Goal: Obtain resource: Download file/media

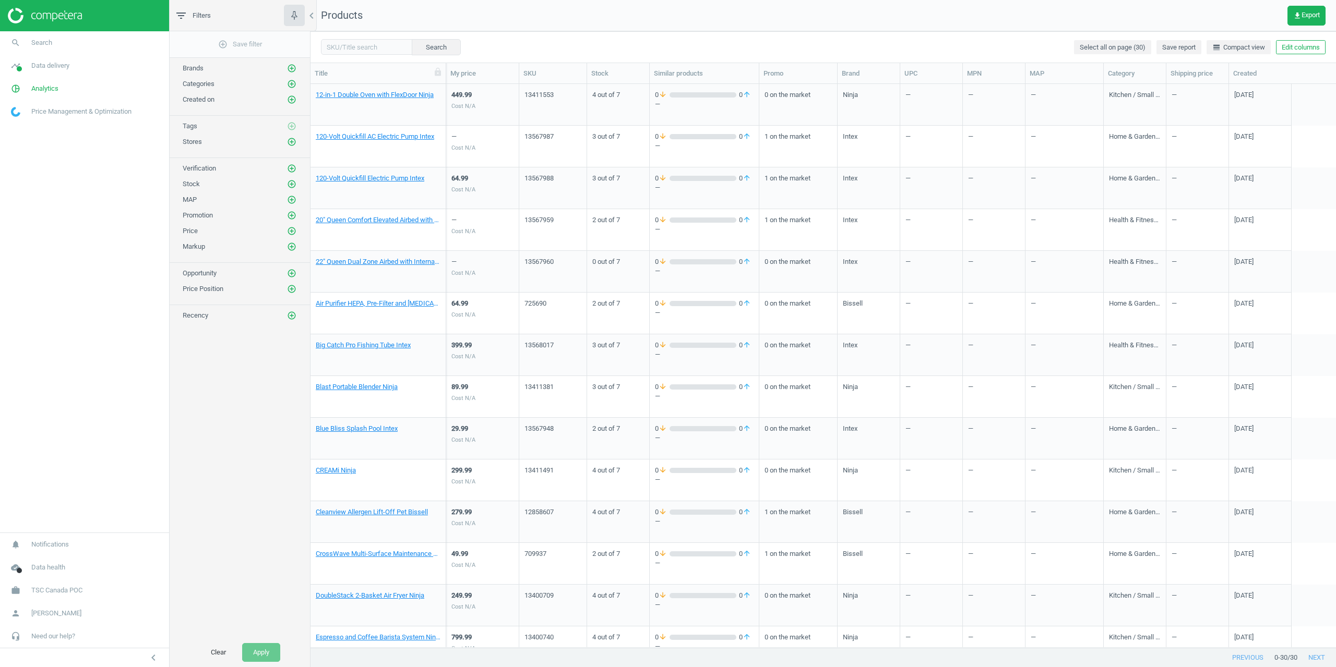
scroll to position [8, 8]
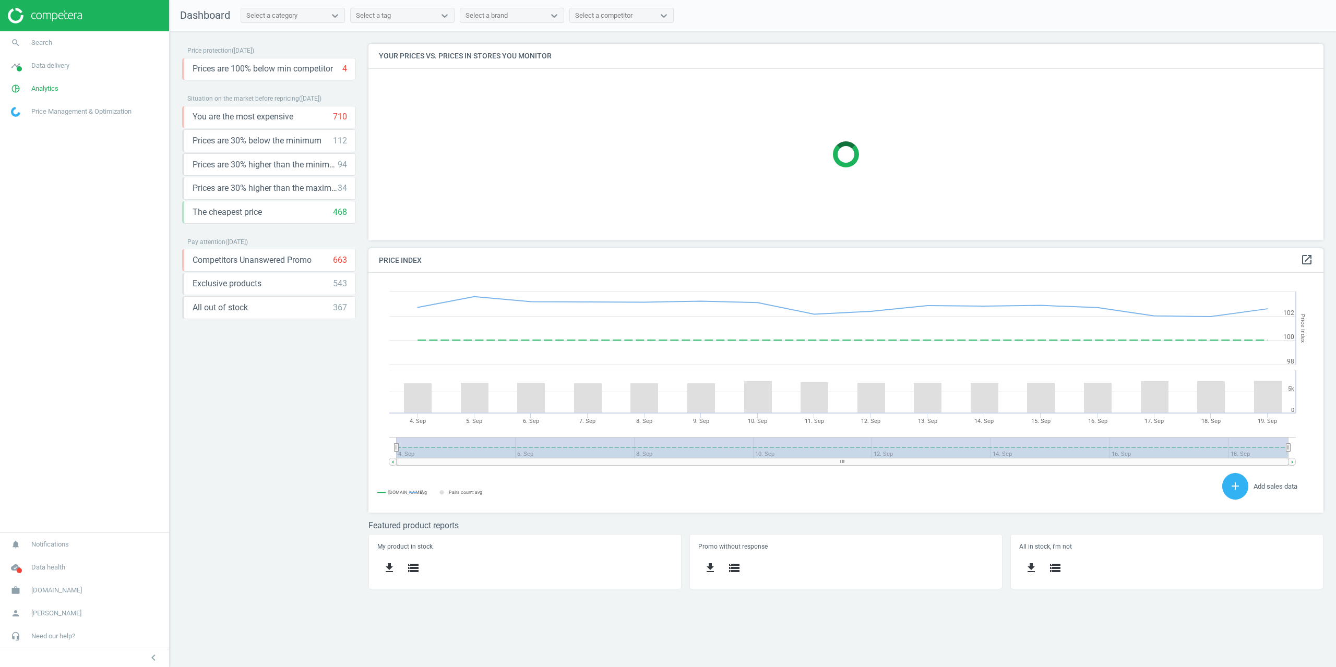
scroll to position [256, 971]
click at [30, 34] on span "search" at bounding box center [15, 42] width 31 height 23
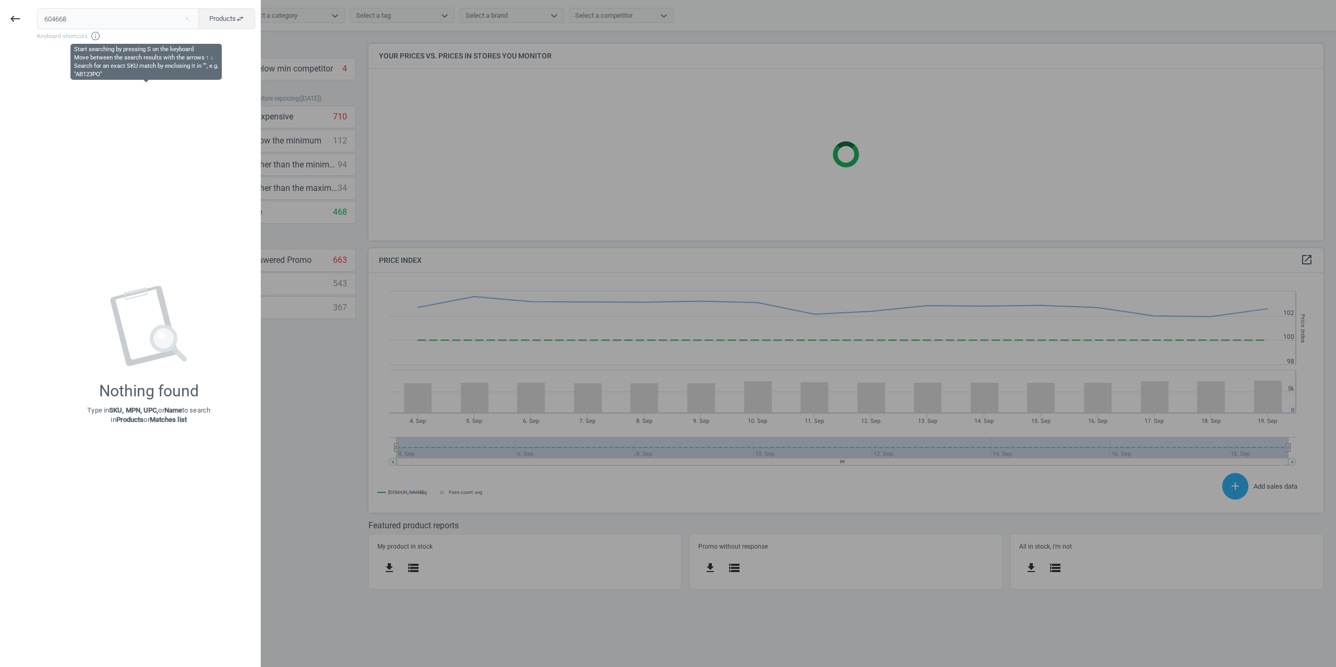
type input "604668"
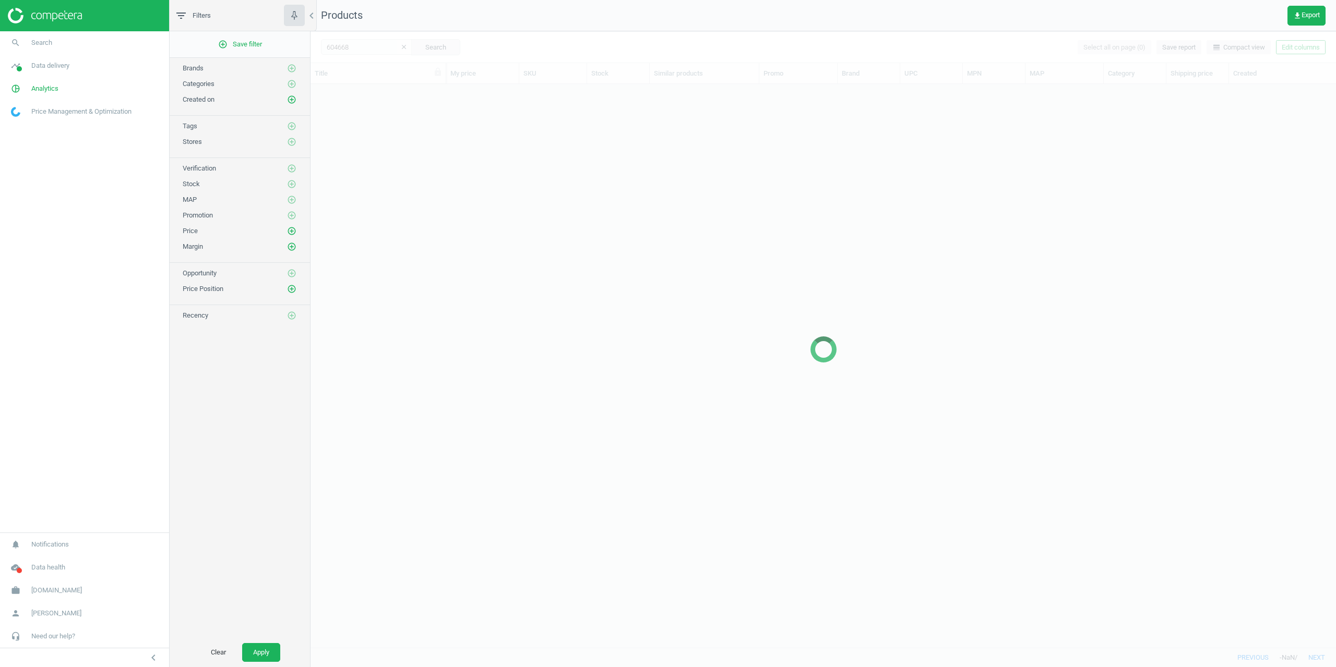
scroll to position [556, 1017]
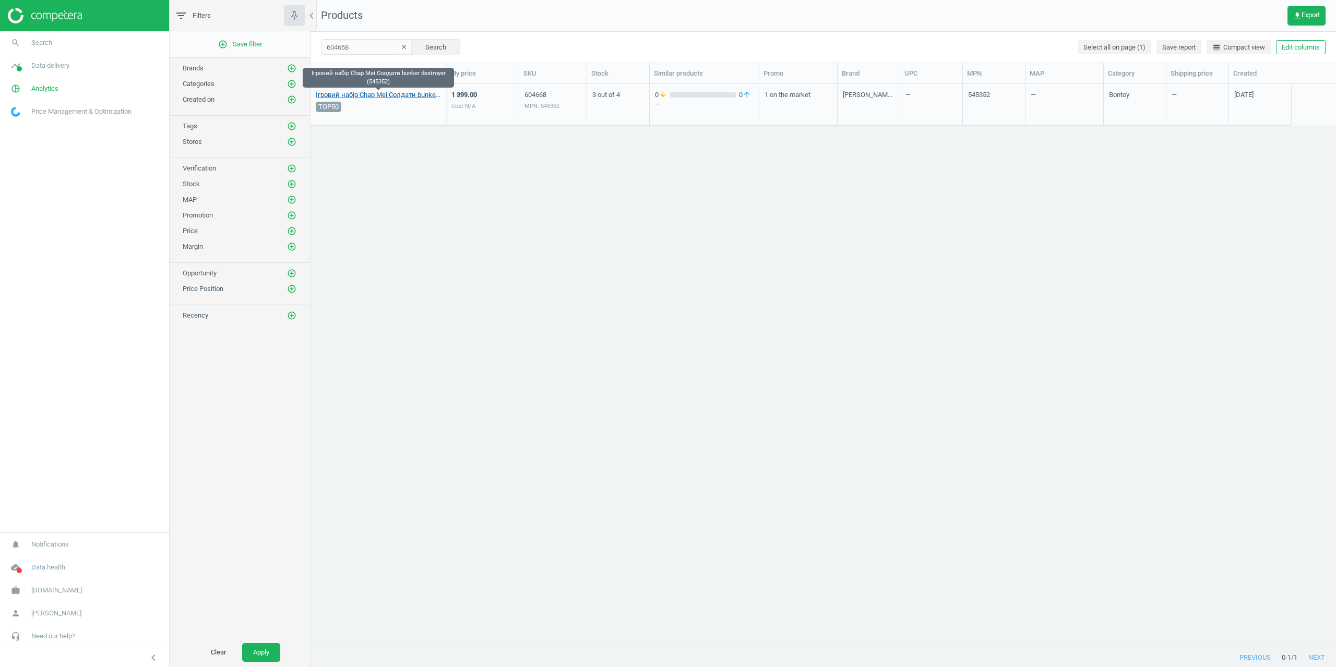
click at [372, 95] on link "Ігровий набір Chap Mei Солдати bunker destroyer (545352)" at bounding box center [378, 94] width 125 height 9
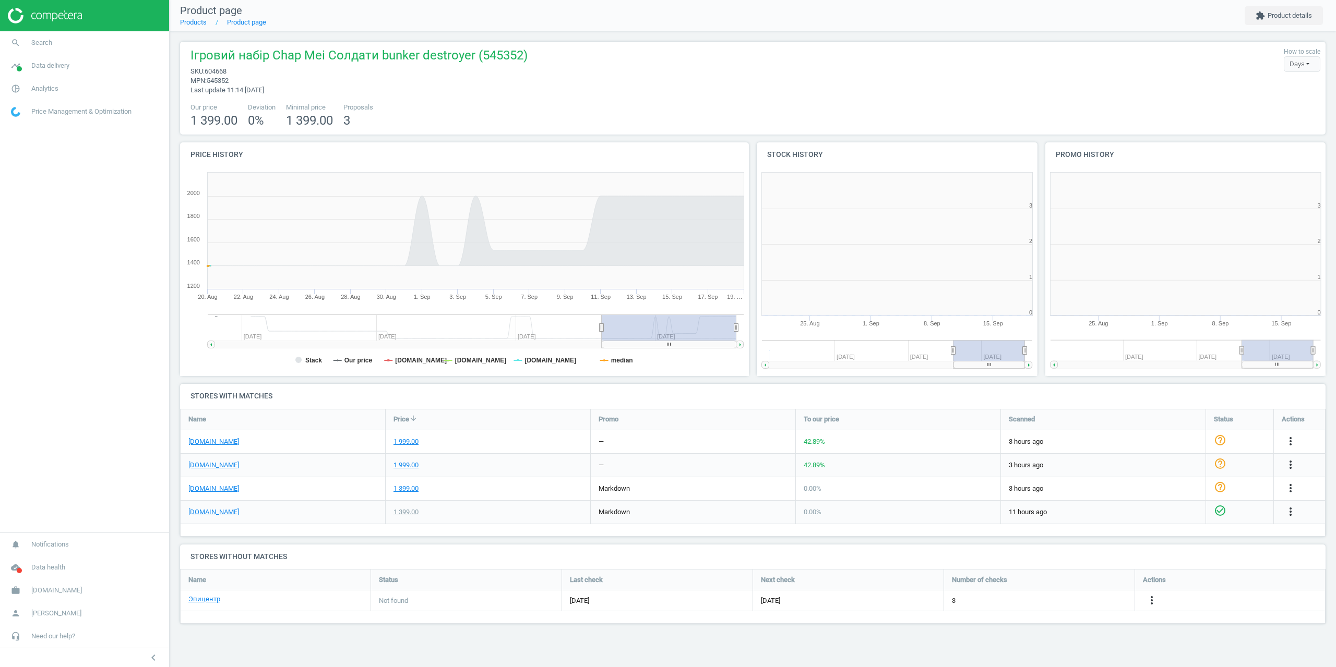
scroll to position [225, 296]
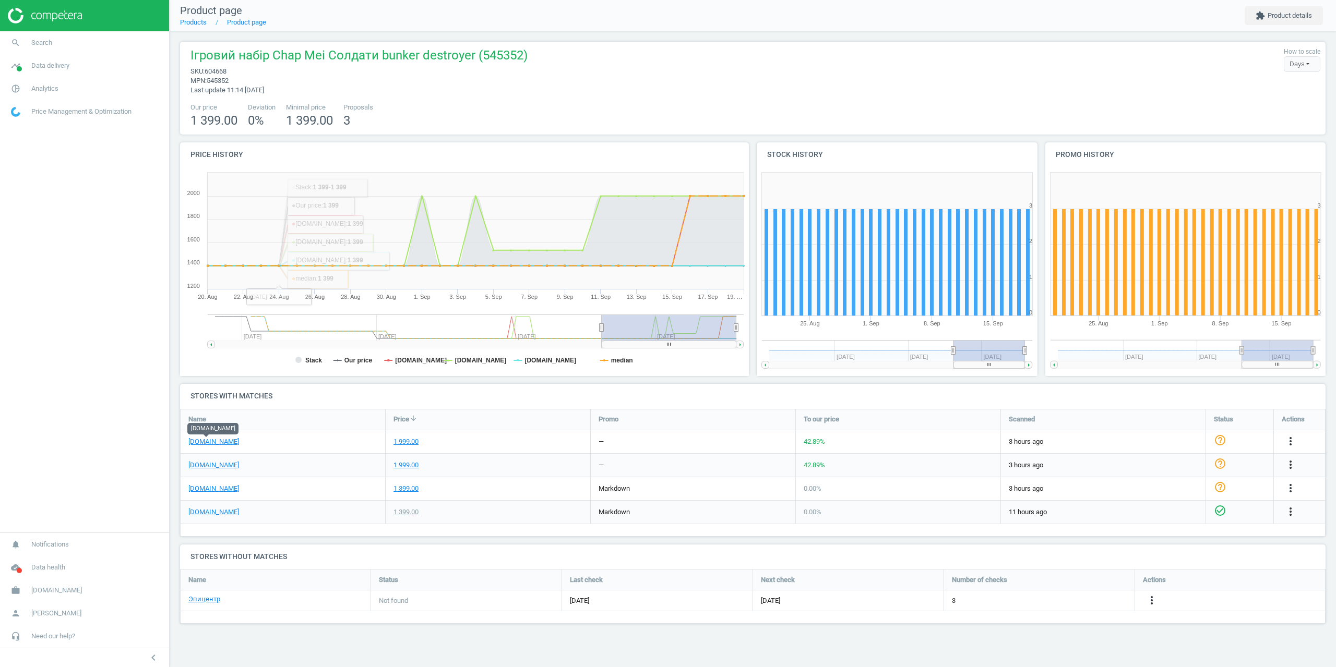
click at [221, 72] on span "604668" at bounding box center [216, 71] width 22 height 8
copy span "604668"
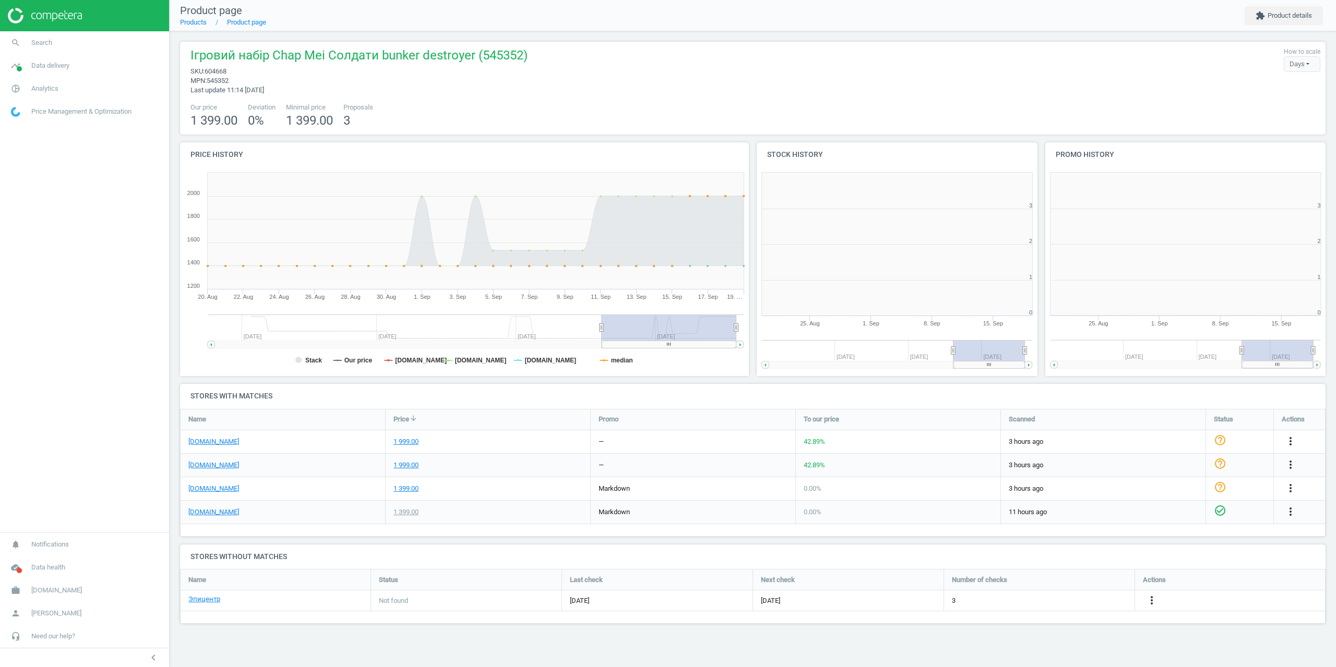
scroll to position [225, 296]
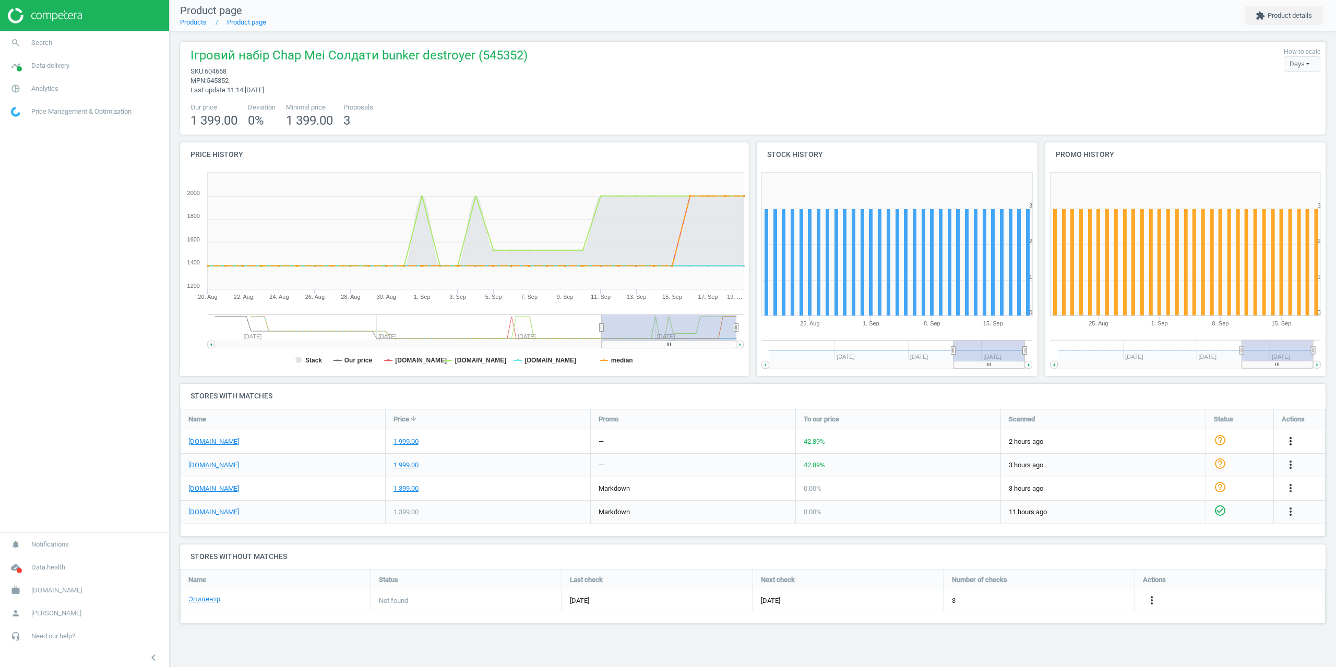
click at [1291, 440] on icon "more_vert" at bounding box center [1290, 441] width 13 height 13
click at [1187, 400] on link "Report error in price" at bounding box center [1209, 401] width 143 height 16
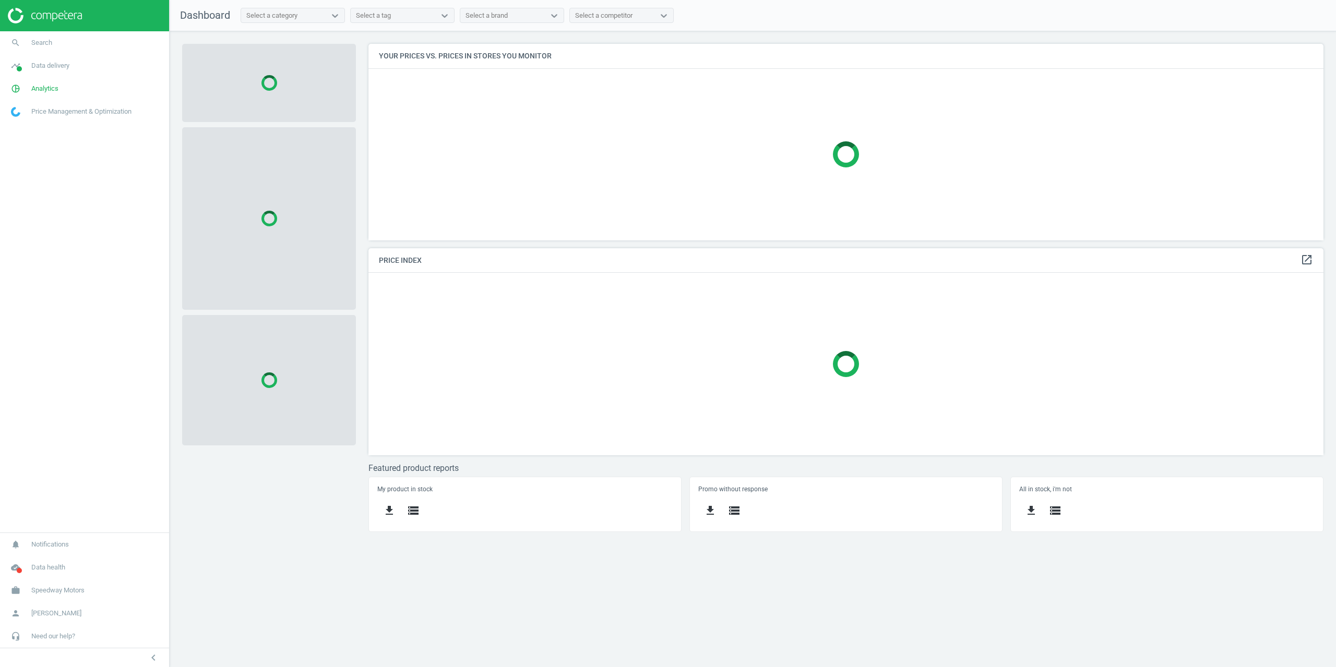
scroll to position [212, 971]
click at [33, 89] on span "Analytics" at bounding box center [44, 88] width 27 height 9
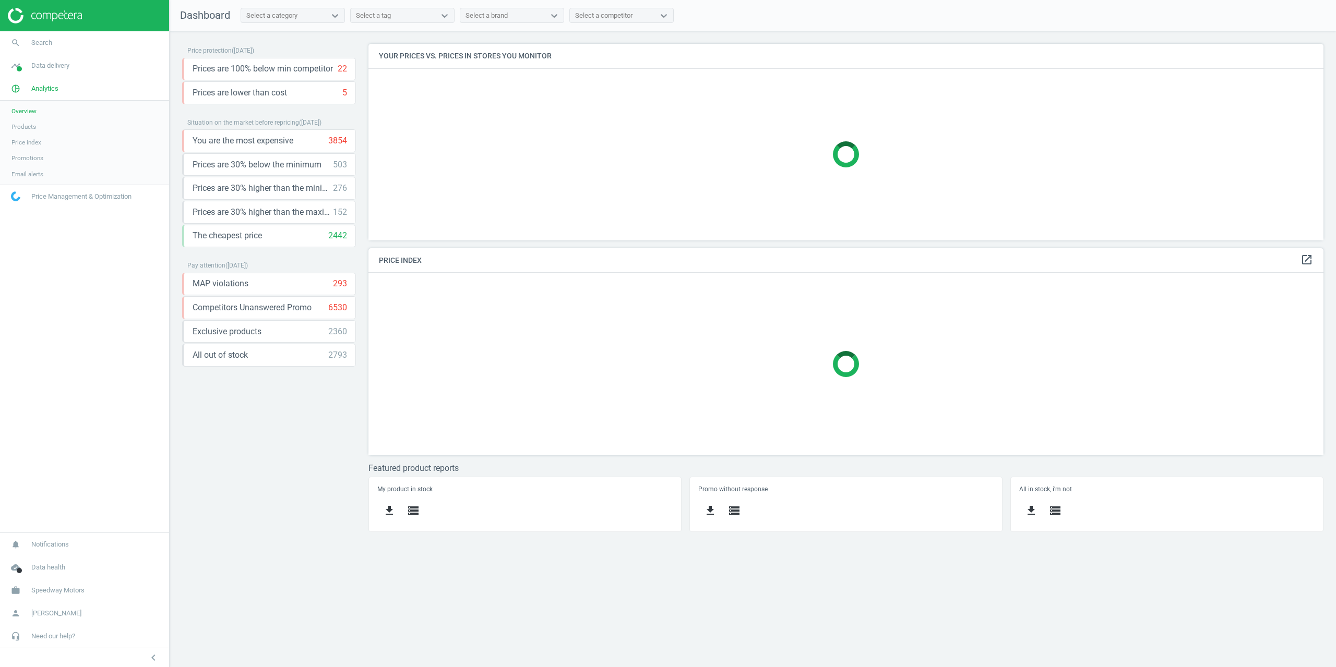
click at [21, 126] on span "Products" at bounding box center [23, 127] width 25 height 8
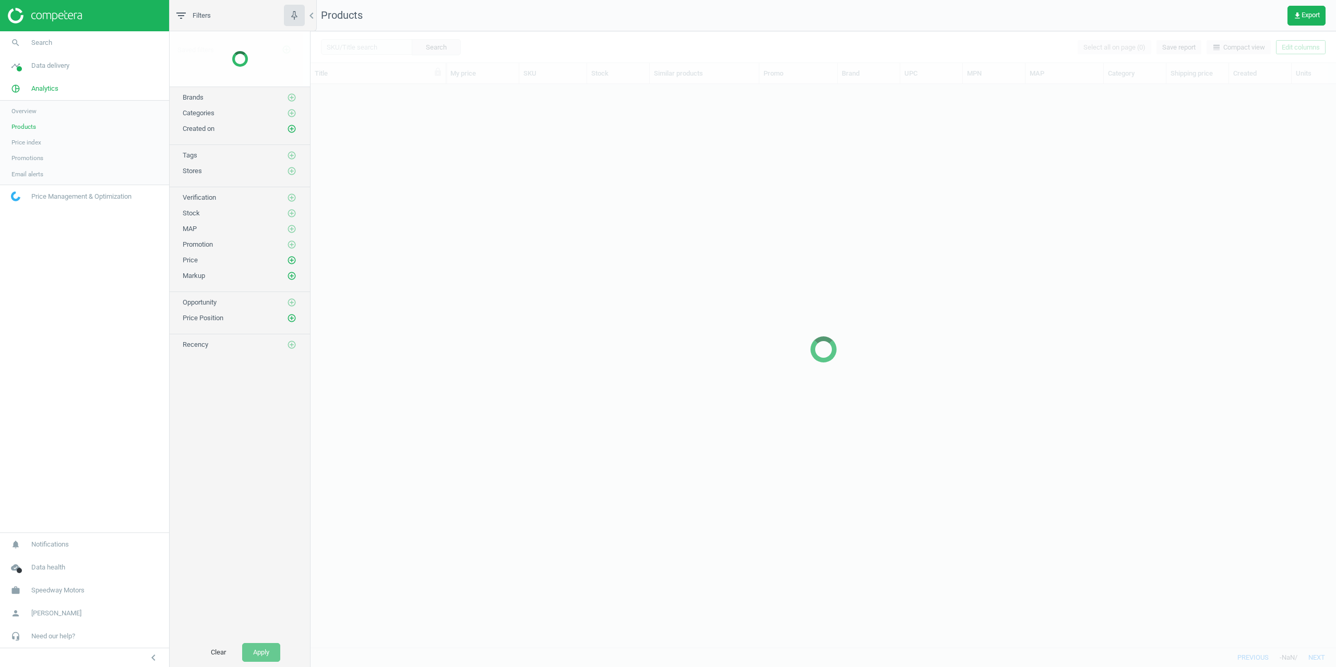
scroll to position [548, 1017]
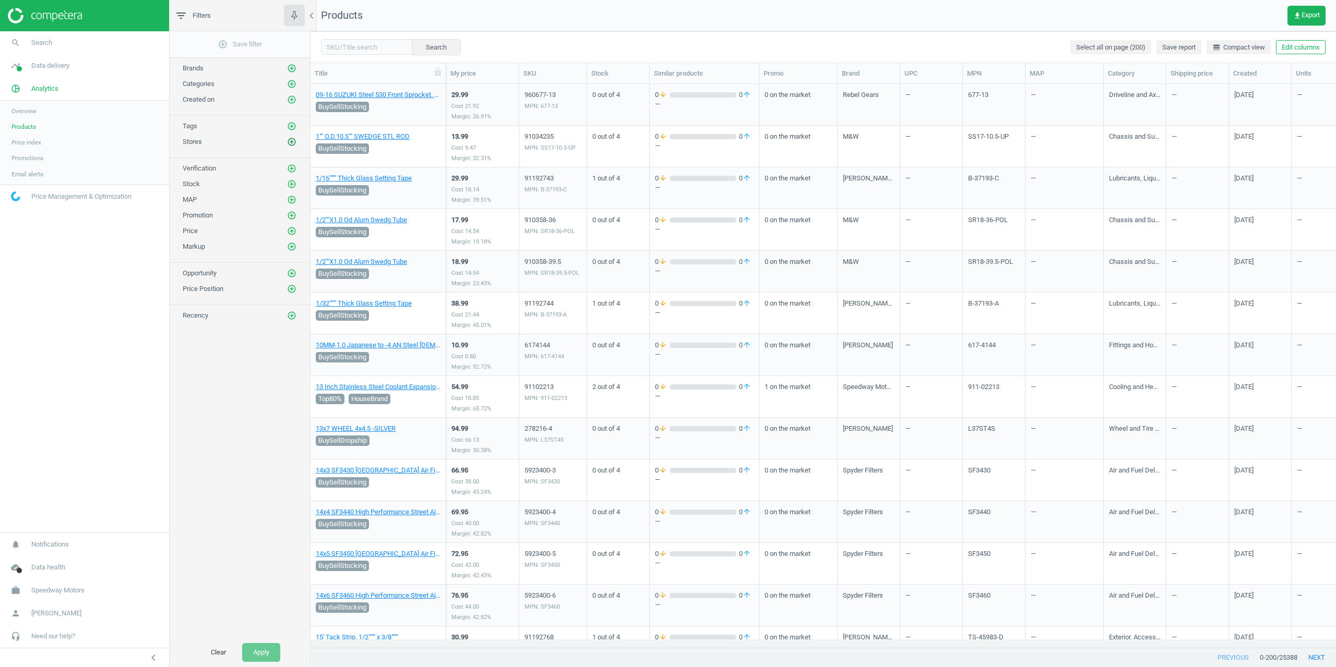
click at [292, 139] on icon "add_circle_outline" at bounding box center [291, 141] width 9 height 9
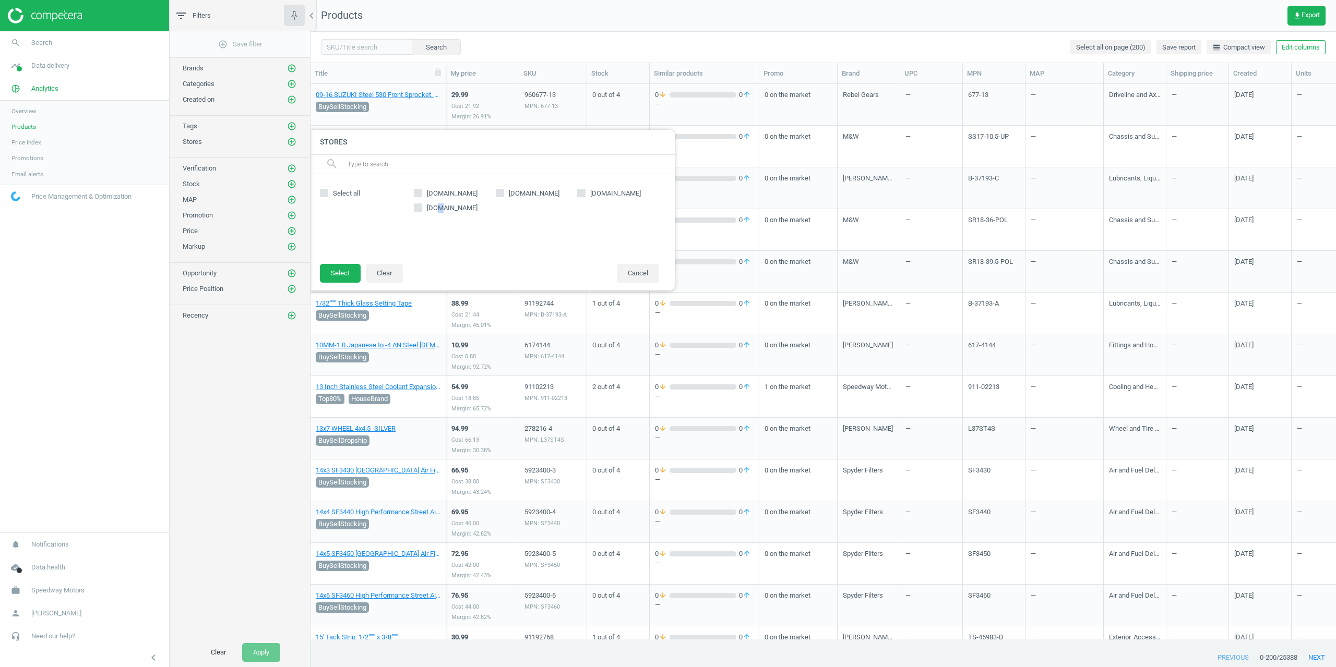
click at [435, 214] on div "[DOMAIN_NAME] [DOMAIN_NAME] [DOMAIN_NAME] [DOMAIN_NAME]" at bounding box center [537, 219] width 256 height 68
click at [432, 214] on div "[DOMAIN_NAME] [DOMAIN_NAME] [DOMAIN_NAME] [DOMAIN_NAME]" at bounding box center [537, 219] width 256 height 68
click at [415, 193] on input "[DOMAIN_NAME]" at bounding box center [418, 192] width 7 height 7
checkbox input "true"
click at [331, 268] on button "Select" at bounding box center [340, 273] width 41 height 19
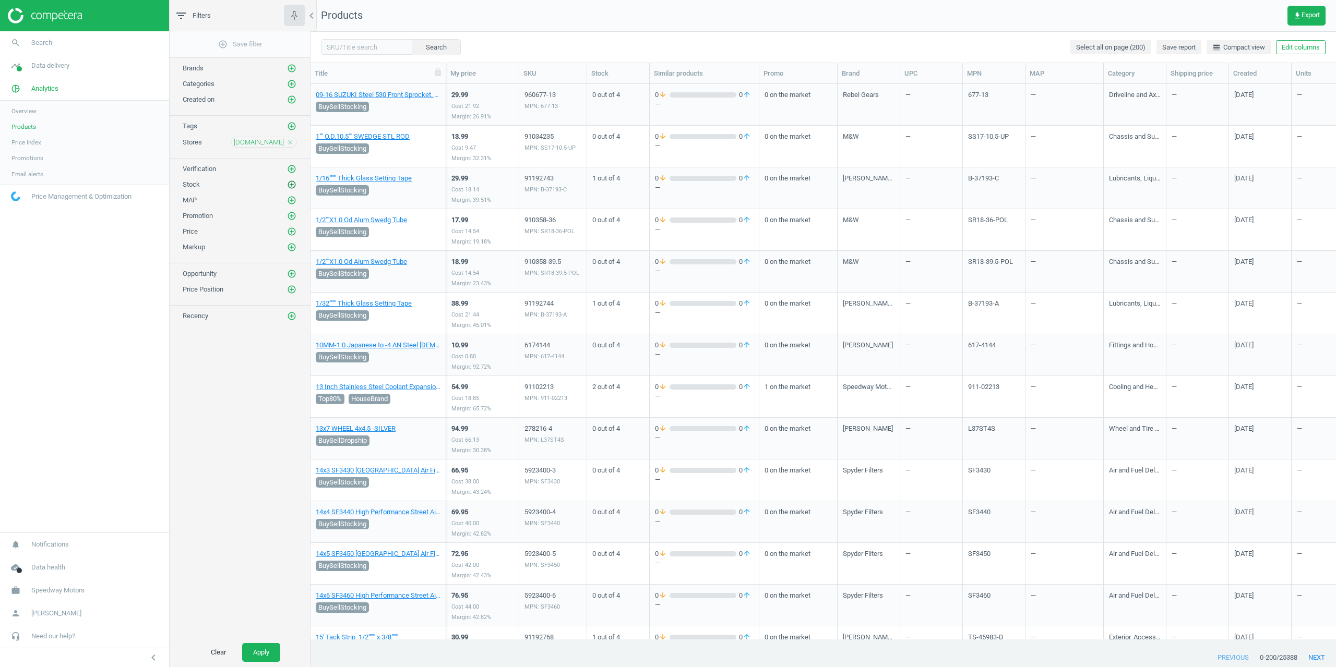
click at [294, 184] on icon "add_circle_outline" at bounding box center [291, 184] width 9 height 9
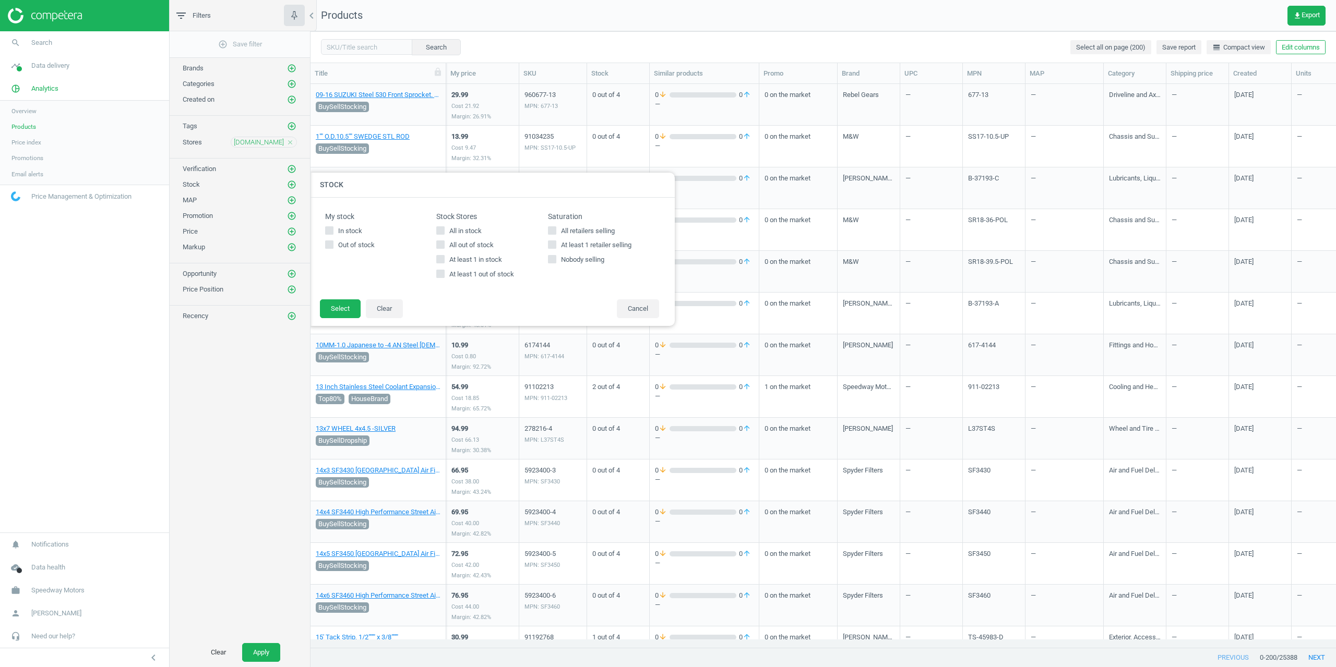
click at [435, 257] on div "My stock In stock Out of stock Stock Stores All in stock All out of stock At le…" at bounding box center [492, 248] width 344 height 81
drag, startPoint x: 437, startPoint y: 259, endPoint x: 424, endPoint y: 267, distance: 15.9
click at [438, 259] on input "At least 1 in stock" at bounding box center [440, 259] width 7 height 7
checkbox input "true"
click at [317, 307] on footer "Select Clear Cancel" at bounding box center [491, 312] width 365 height 27
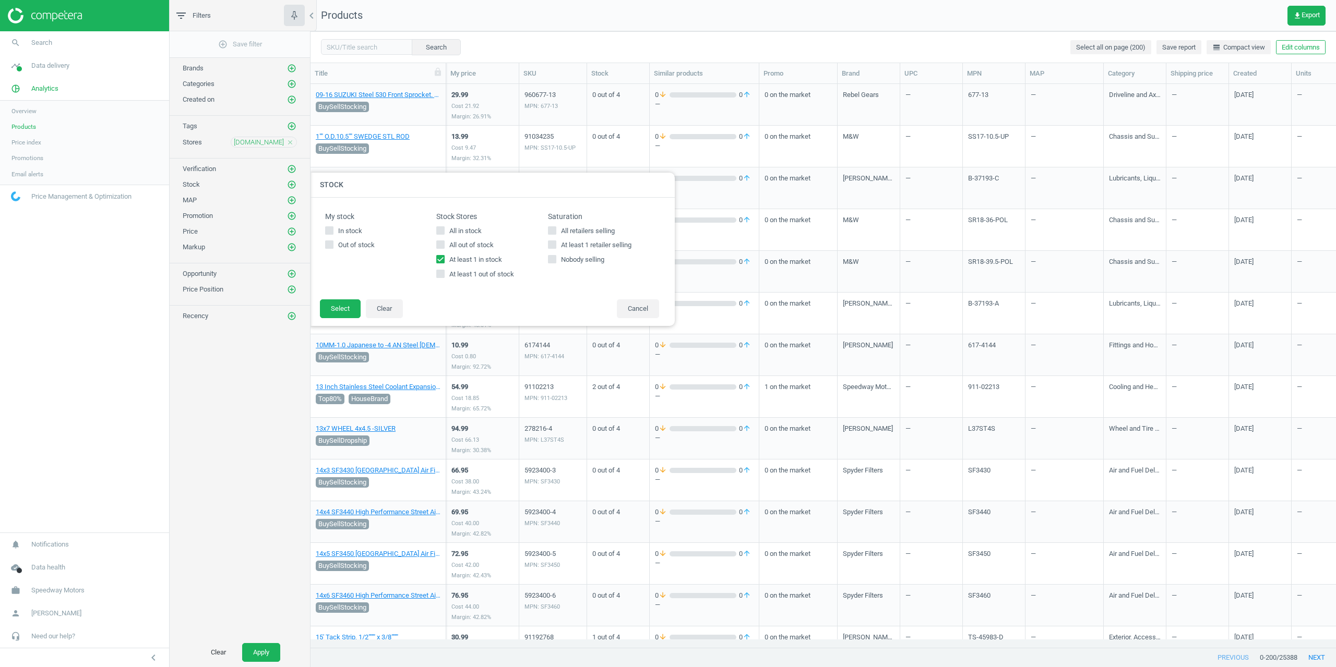
drag, startPoint x: 344, startPoint y: 298, endPoint x: 321, endPoint y: 345, distance: 52.0
click at [343, 303] on div "My stock In stock Out of stock Stock Stores All in stock All out of stock At le…" at bounding box center [491, 262] width 365 height 128
click at [342, 301] on button "Select" at bounding box center [340, 309] width 41 height 19
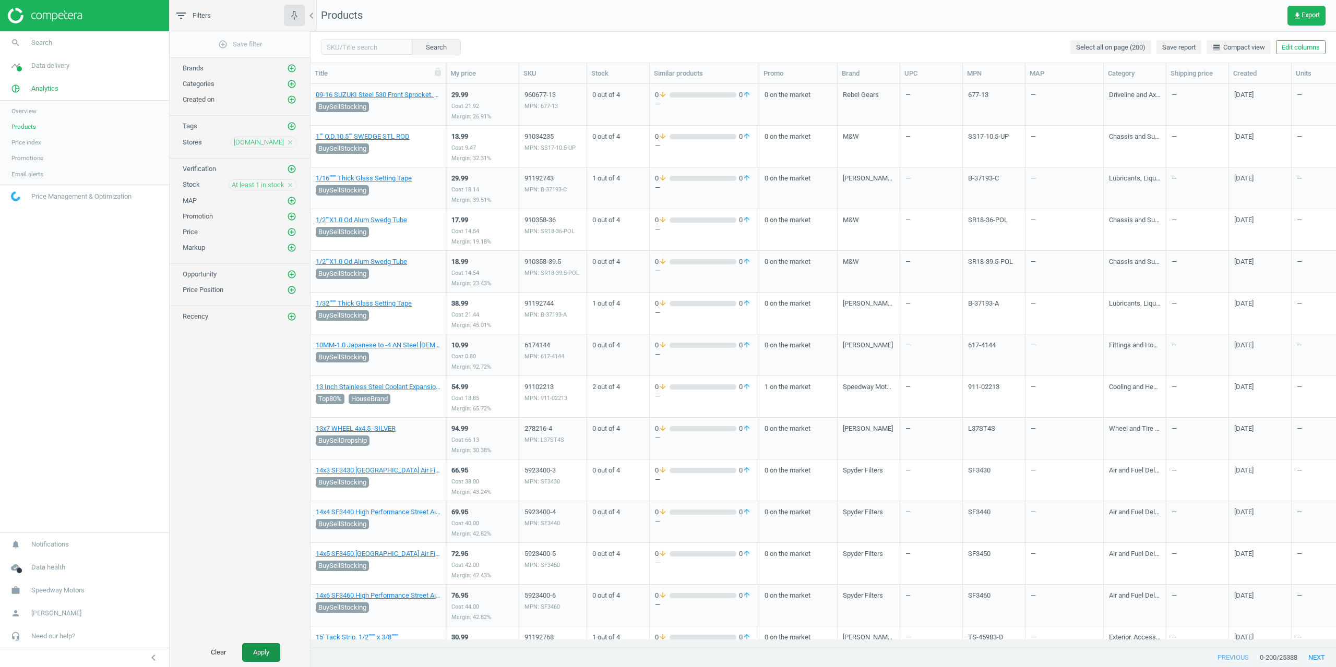
click at [256, 650] on button "Apply" at bounding box center [261, 652] width 38 height 19
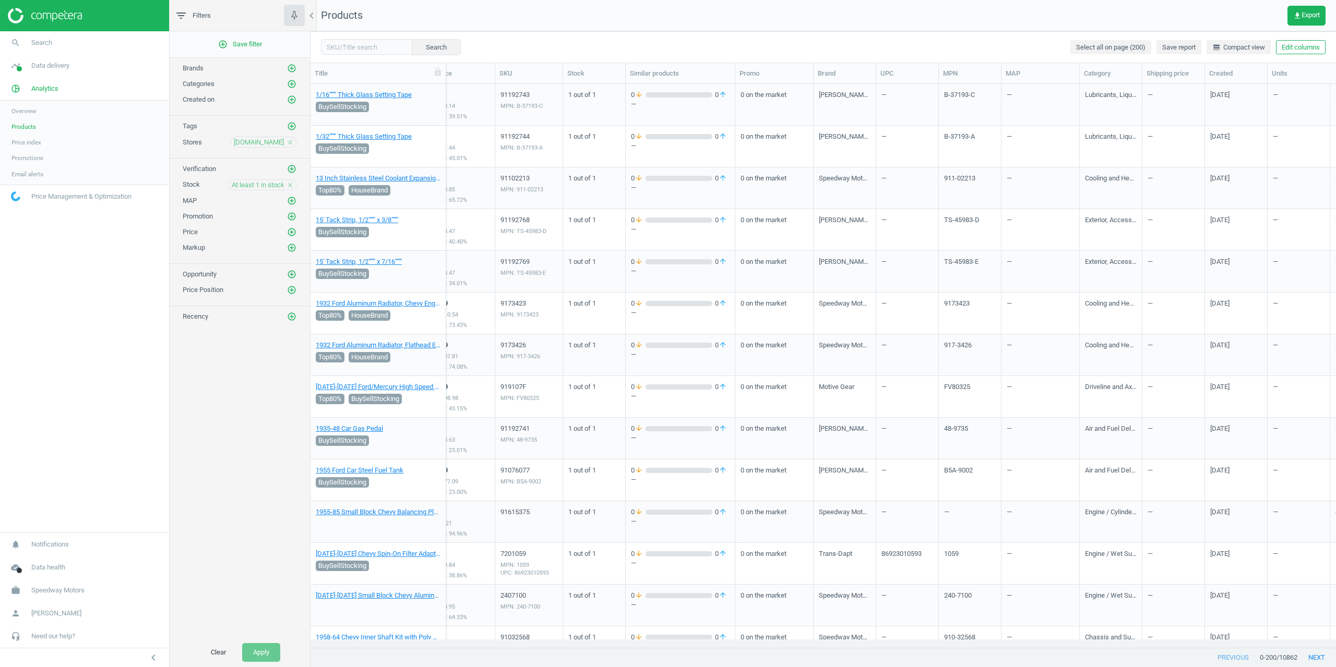
scroll to position [0, 279]
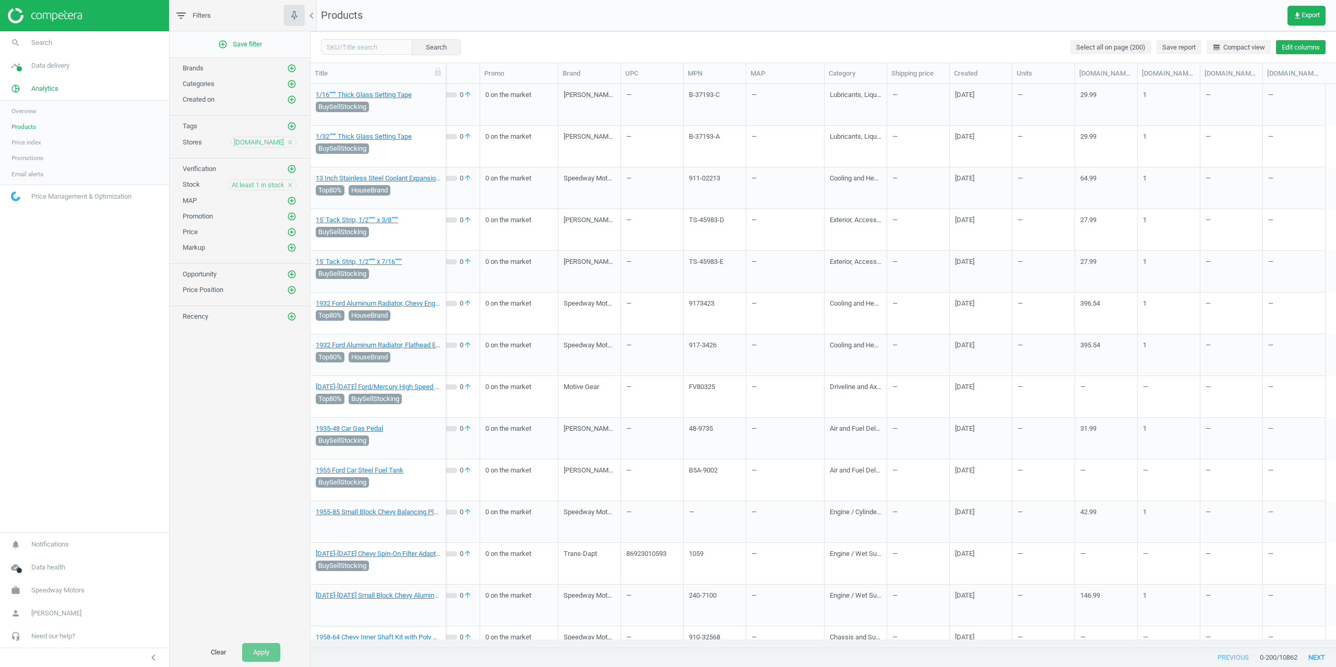
click at [1315, 42] on button "Edit columns" at bounding box center [1301, 47] width 50 height 15
click at [1215, 214] on div "Custom fields" at bounding box center [1221, 214] width 42 height 9
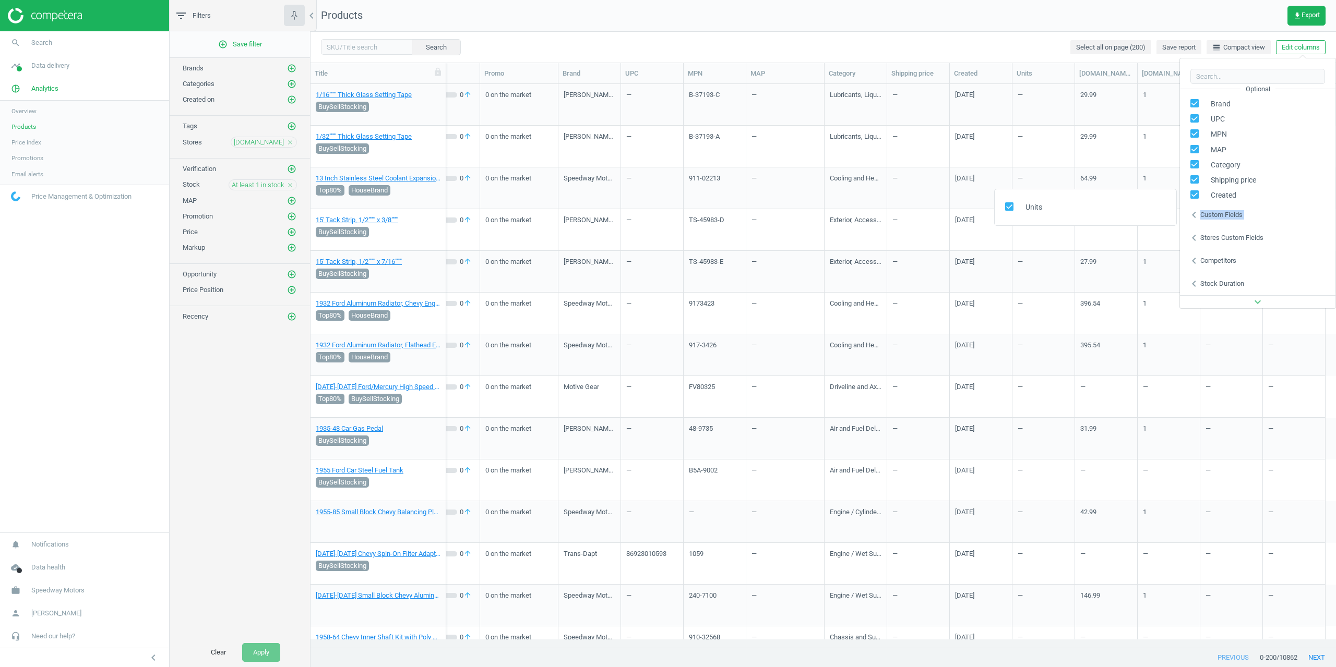
click at [1215, 214] on div "Custom fields" at bounding box center [1221, 214] width 42 height 9
click at [1216, 234] on div "Stores custom fields" at bounding box center [1231, 237] width 63 height 9
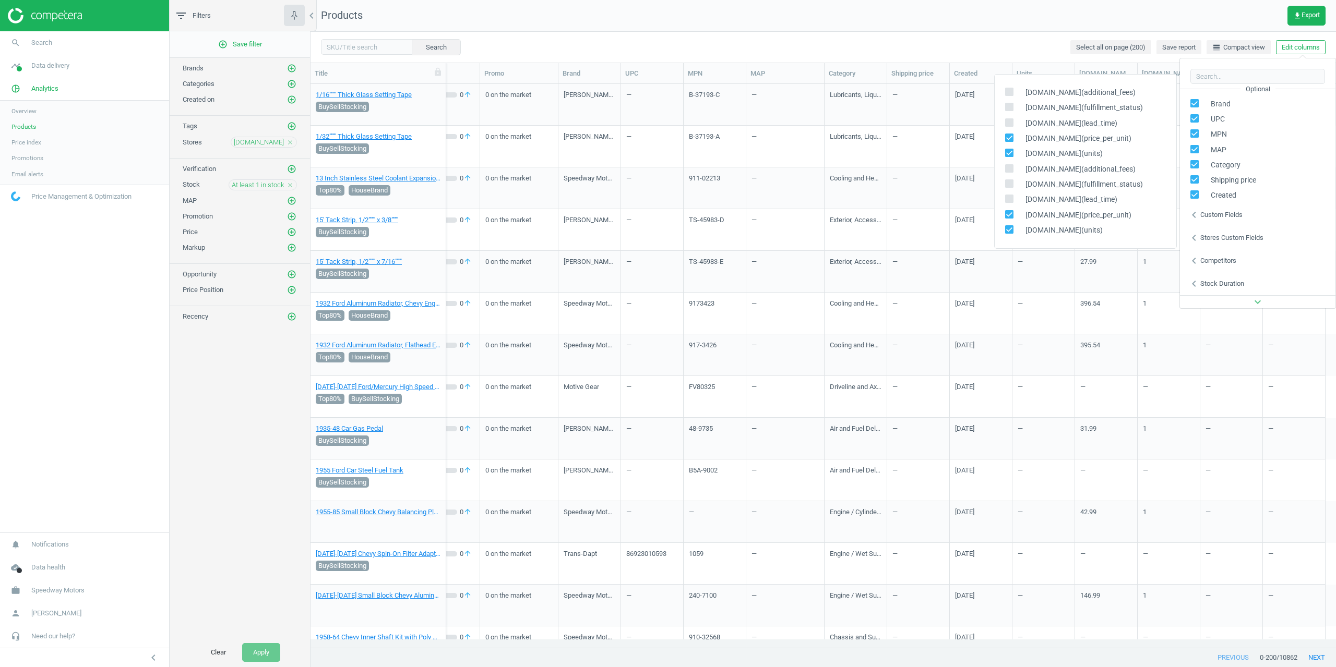
click at [1007, 109] on input "checkbox" at bounding box center [1008, 107] width 7 height 7
checkbox input "true"
click at [1009, 90] on input "checkbox" at bounding box center [1008, 92] width 7 height 7
checkbox input "true"
click at [1009, 120] on input "checkbox" at bounding box center [1008, 122] width 7 height 7
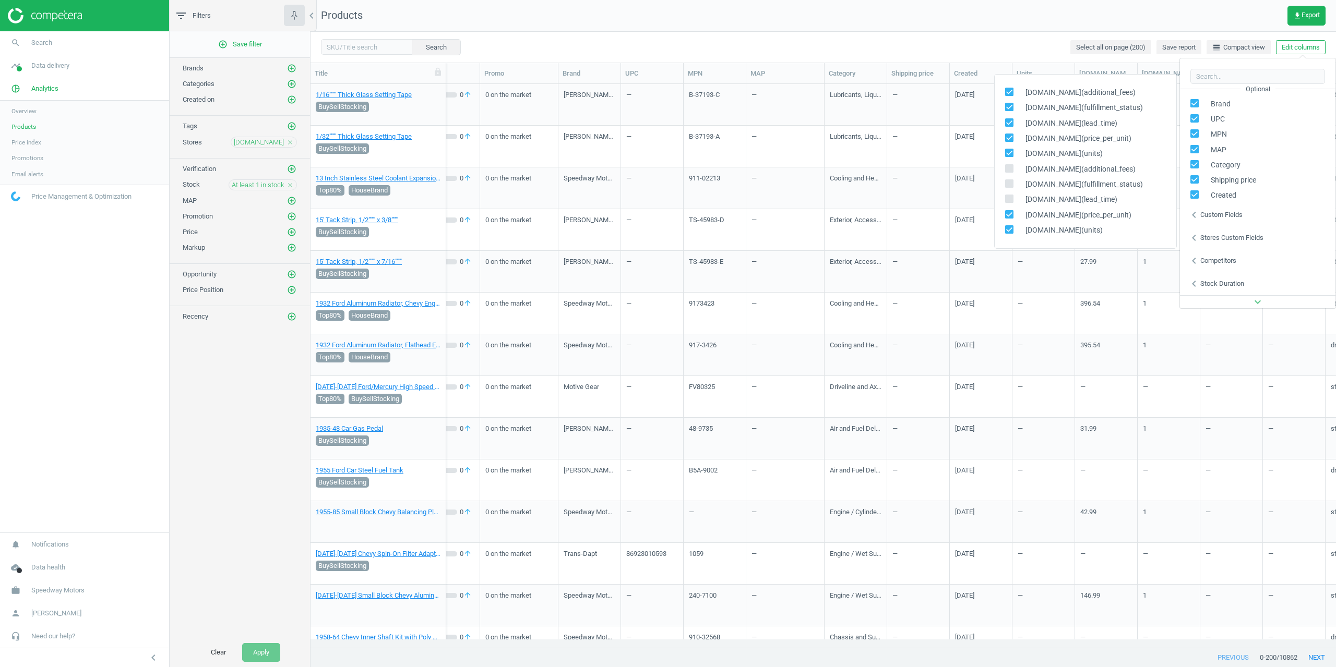
click at [1009, 98] on div "[DOMAIN_NAME](additional_fees)" at bounding box center [1086, 92] width 182 height 15
click at [1010, 114] on div "[DOMAIN_NAME](fulfillment_status)" at bounding box center [1086, 107] width 182 height 15
drag, startPoint x: 1009, startPoint y: 120, endPoint x: 1009, endPoint y: 94, distance: 26.1
click at [1009, 119] on input "checkbox" at bounding box center [1008, 122] width 7 height 7
checkbox input "false"
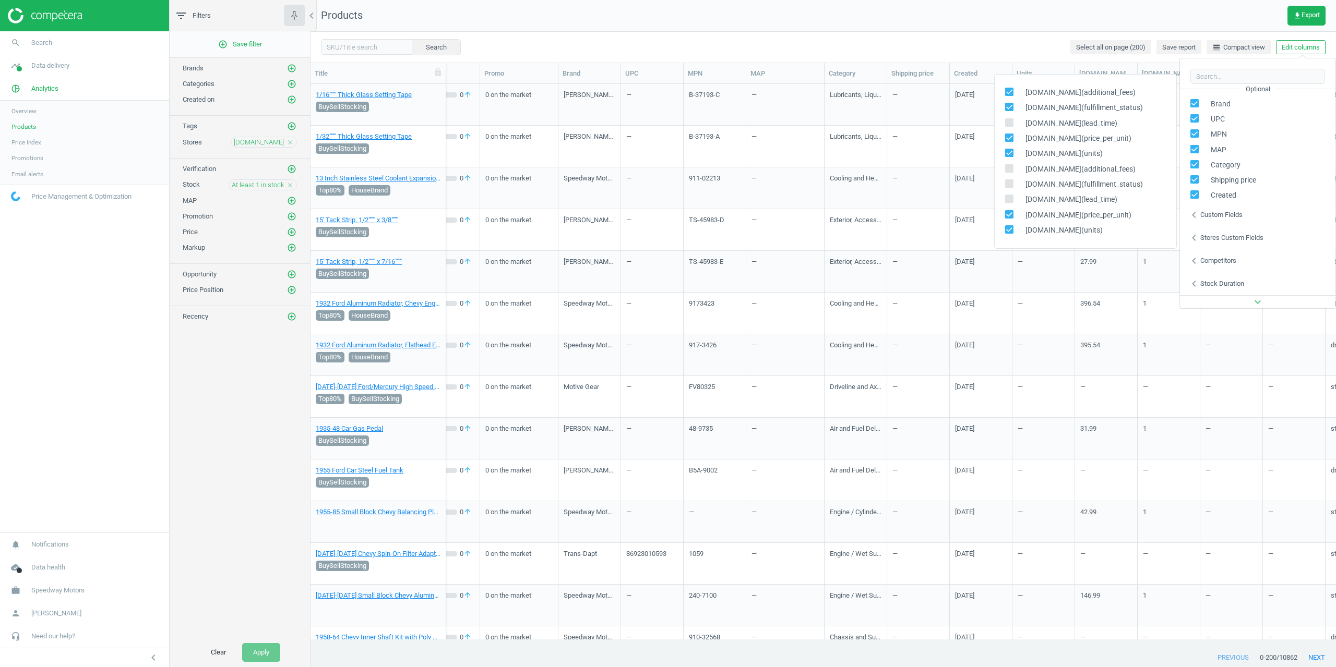
click at [1009, 92] on input "checkbox" at bounding box center [1008, 92] width 7 height 7
checkbox input "false"
click at [1011, 137] on input "checkbox" at bounding box center [1008, 138] width 7 height 7
checkbox input "false"
click at [1010, 150] on span at bounding box center [1009, 153] width 8 height 8
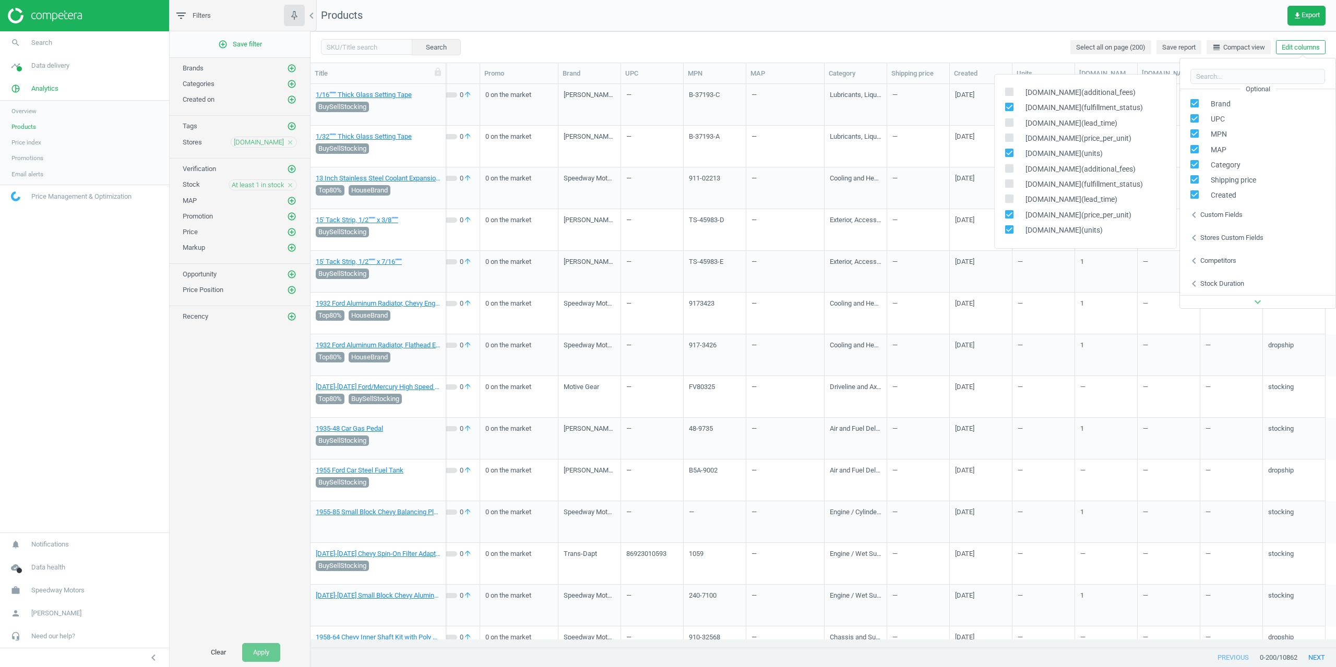
click at [1011, 151] on input "checkbox" at bounding box center [1008, 153] width 7 height 7
checkbox input "false"
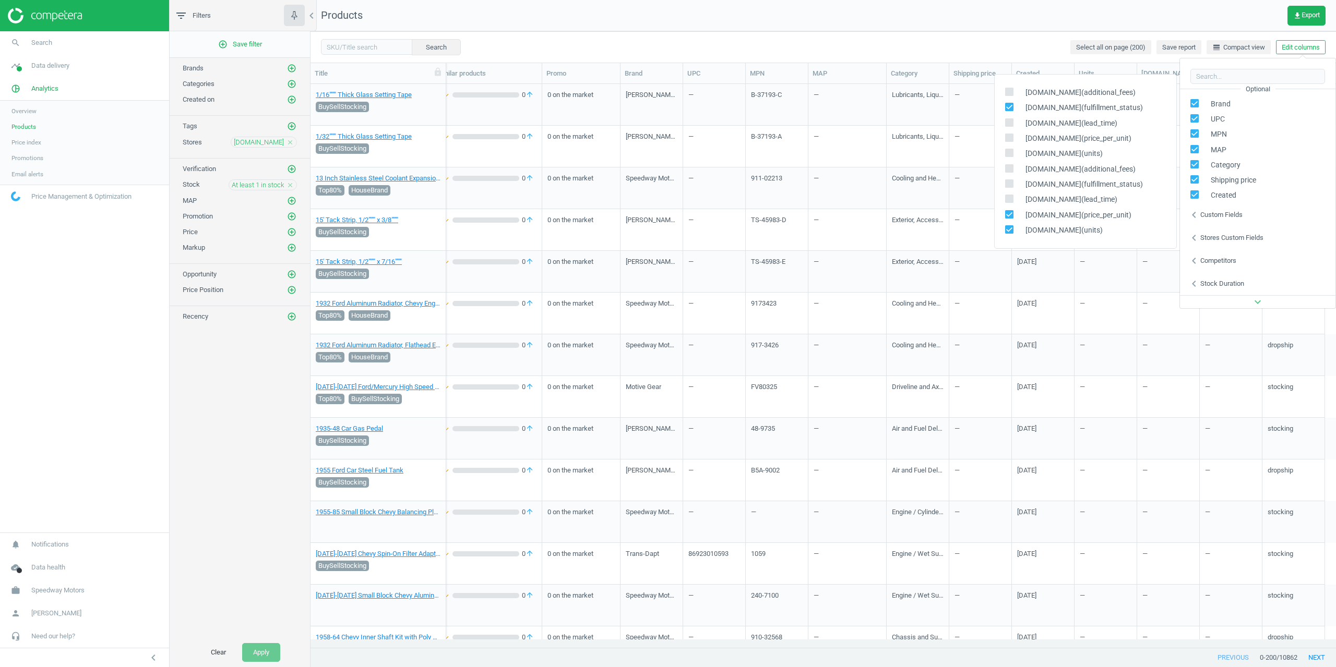
click at [1009, 218] on span at bounding box center [1009, 214] width 8 height 8
click at [1010, 232] on input "checkbox" at bounding box center [1008, 229] width 7 height 7
checkbox input "false"
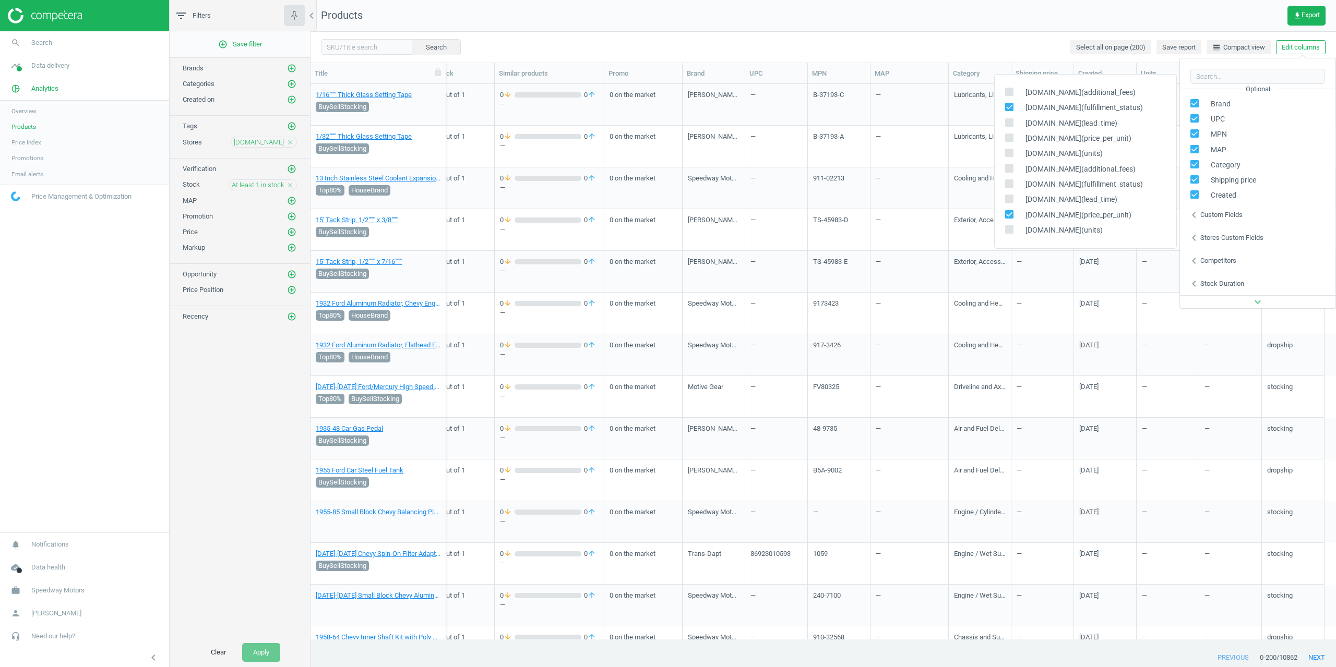
click at [1010, 211] on input "checkbox" at bounding box center [1008, 214] width 7 height 7
checkbox input "false"
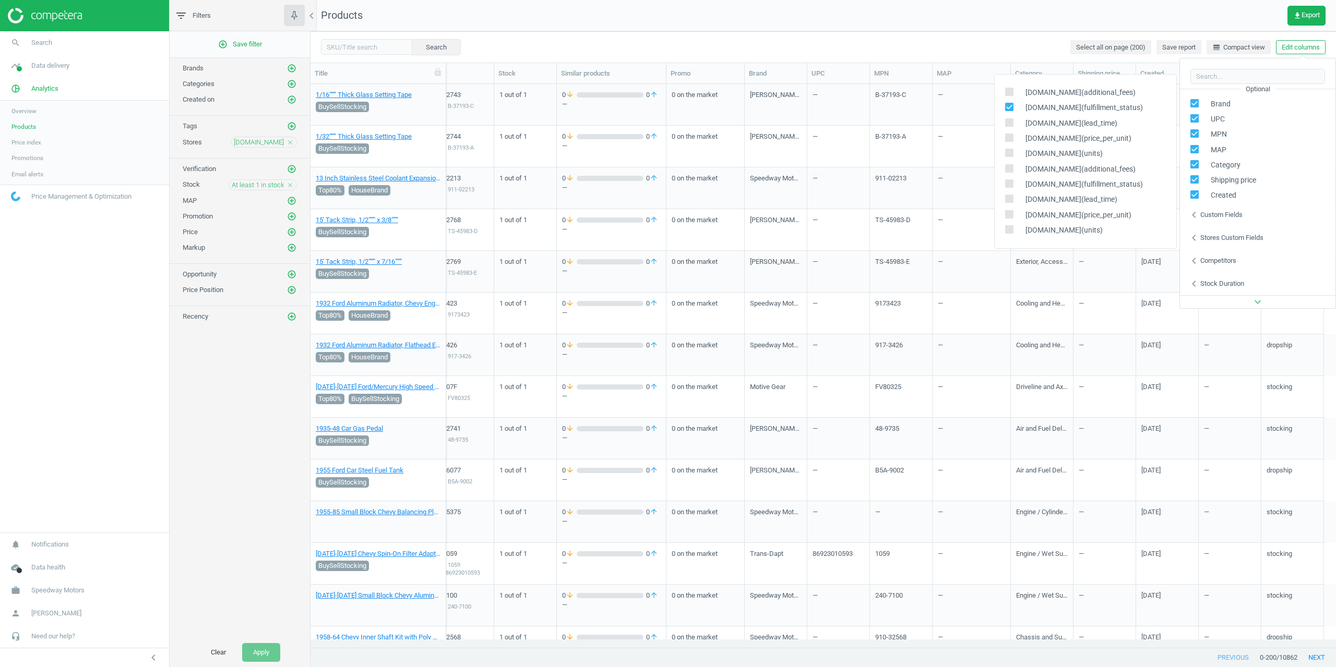
click at [971, 30] on nav "Products get_app Export" at bounding box center [822, 15] width 1025 height 31
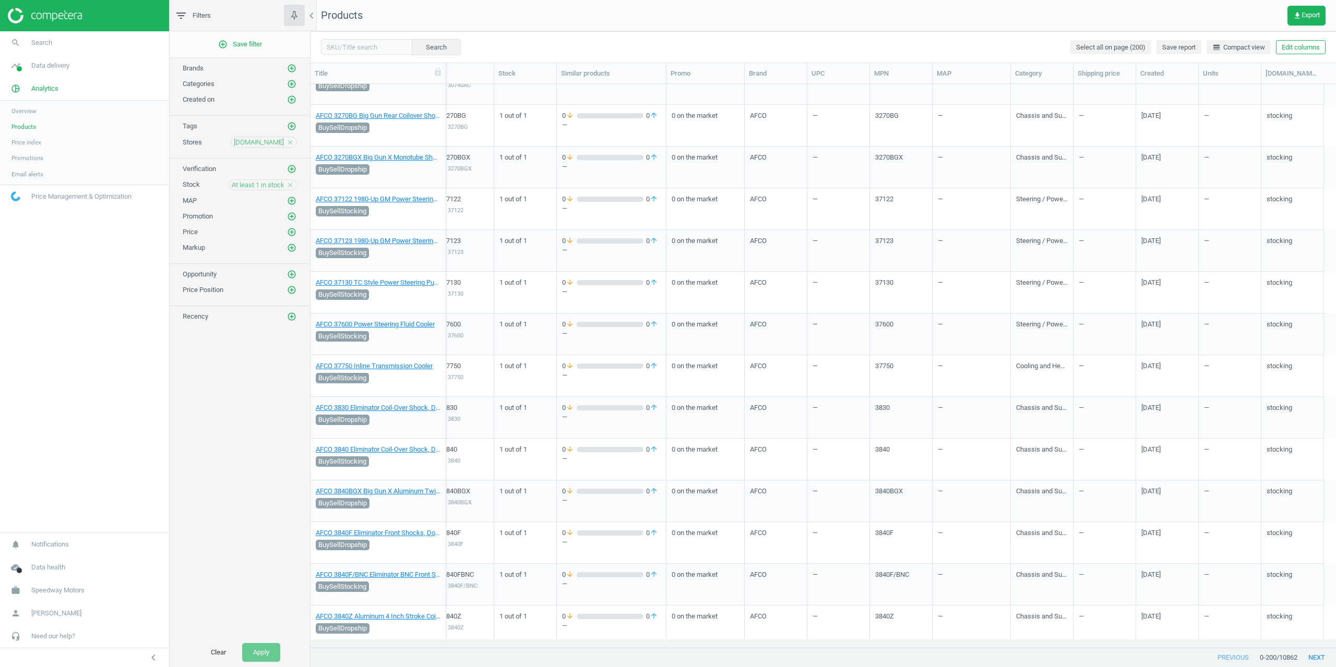
scroll to position [7793, 0]
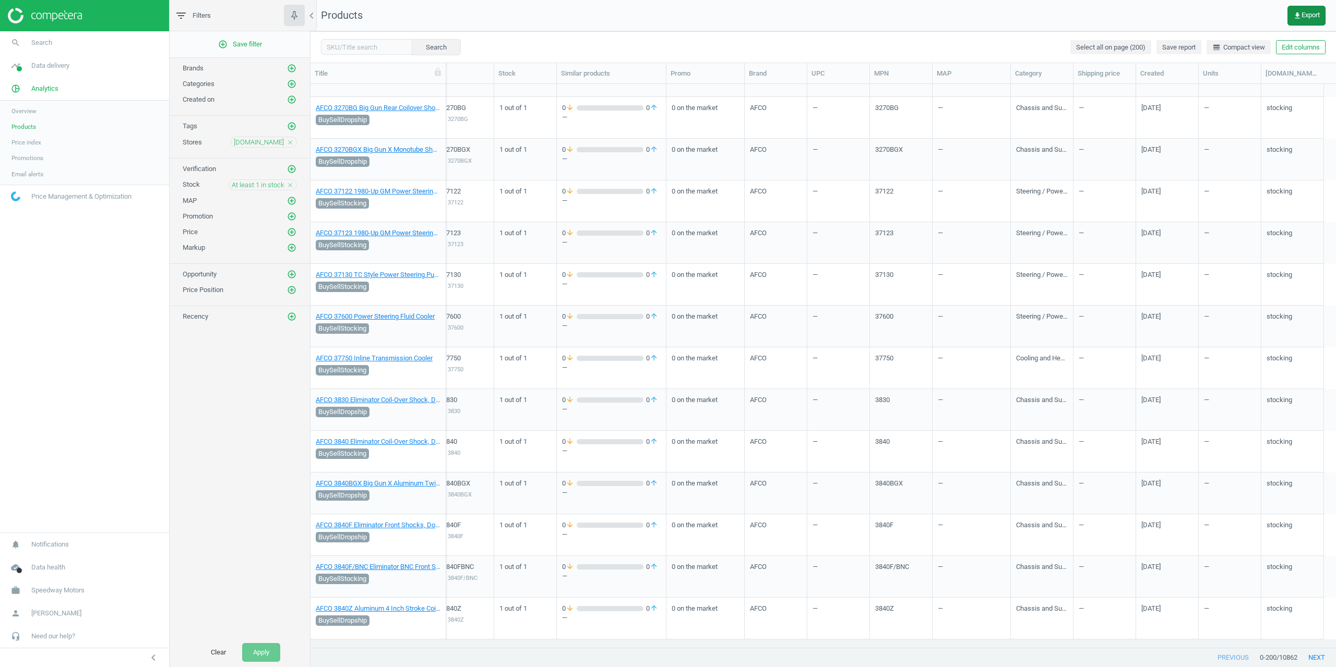
click at [1306, 11] on span "get_app Export" at bounding box center [1306, 15] width 27 height 8
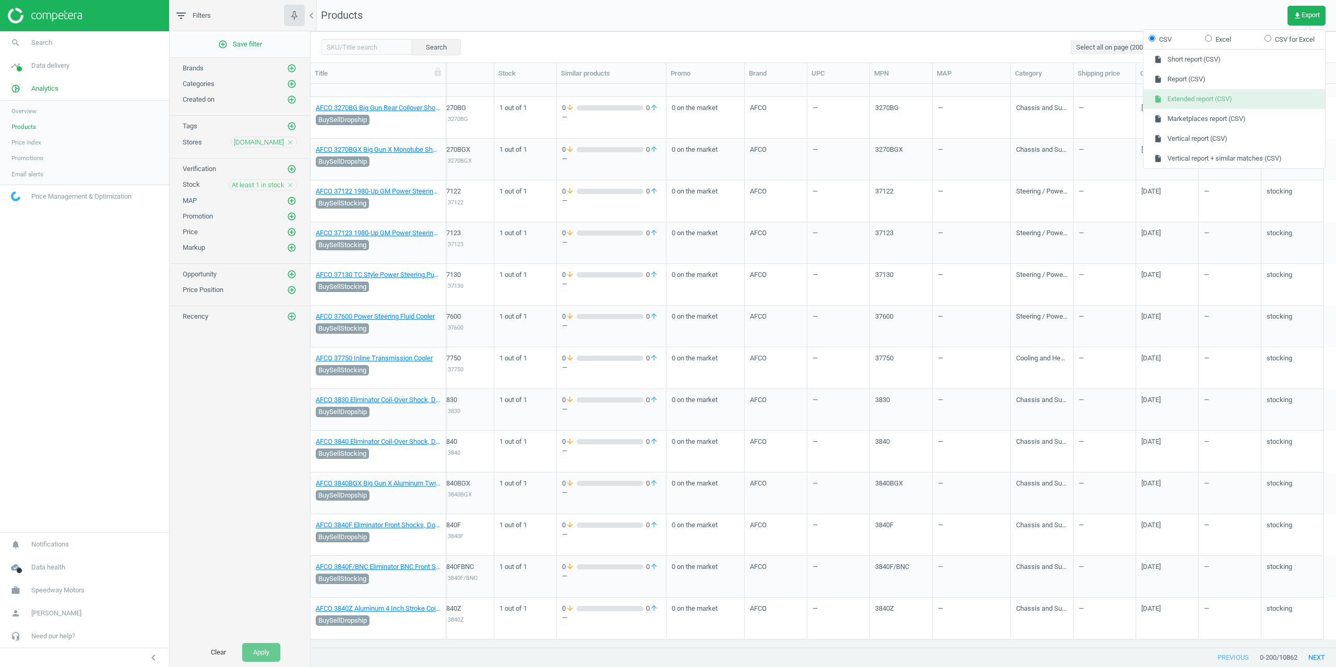
click at [1215, 100] on button "insert_drive_file Extended report (CSV)" at bounding box center [1234, 99] width 182 height 20
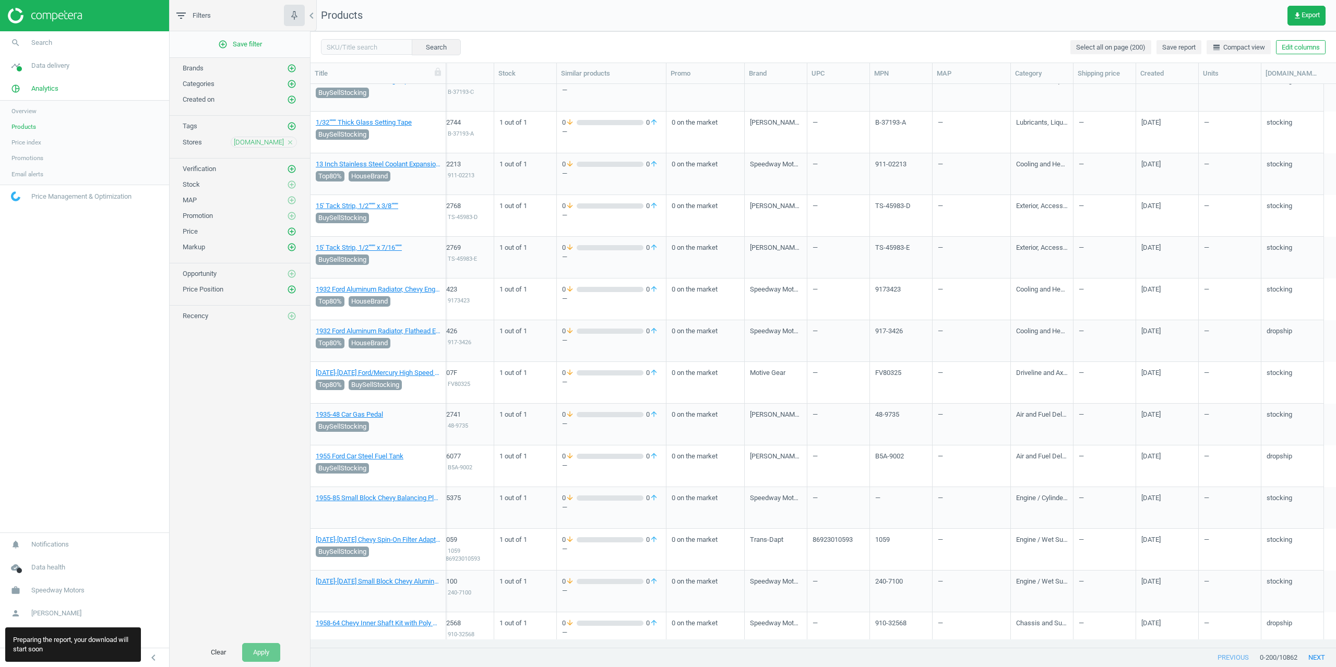
scroll to position [0, 0]
